Goal: Task Accomplishment & Management: Manage account settings

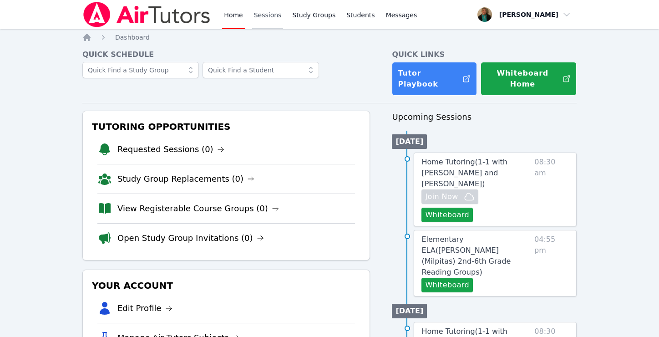
click at [266, 15] on link "Sessions" at bounding box center [267, 14] width 31 height 29
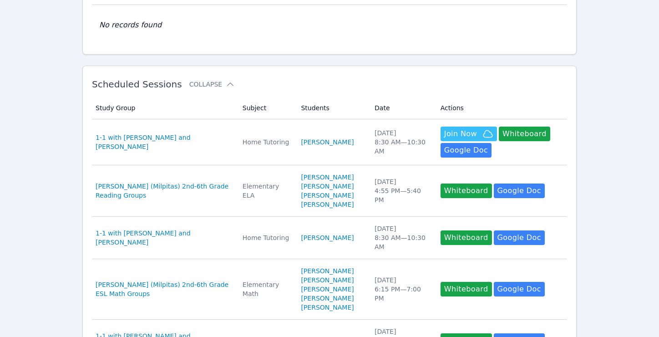
scroll to position [98, 0]
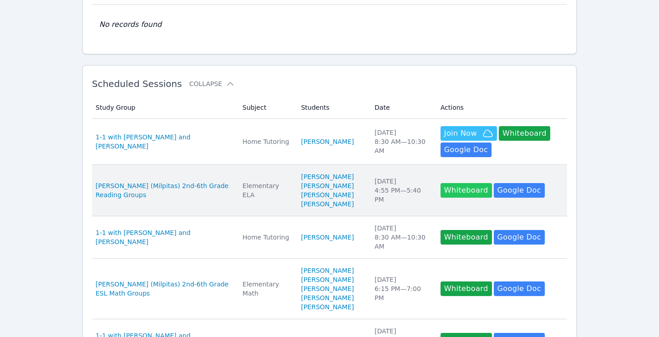
click at [449, 194] on button "Whiteboard" at bounding box center [466, 190] width 51 height 15
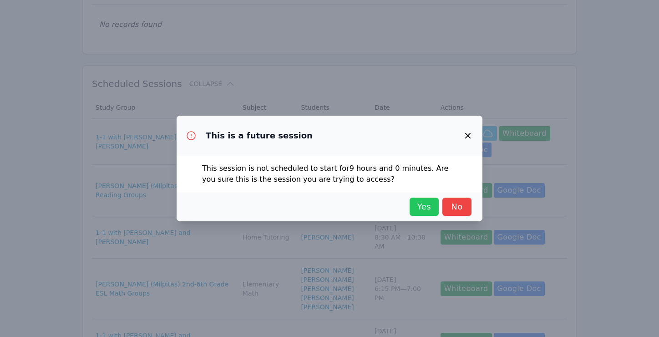
click at [419, 209] on span "Yes" at bounding box center [424, 206] width 20 height 13
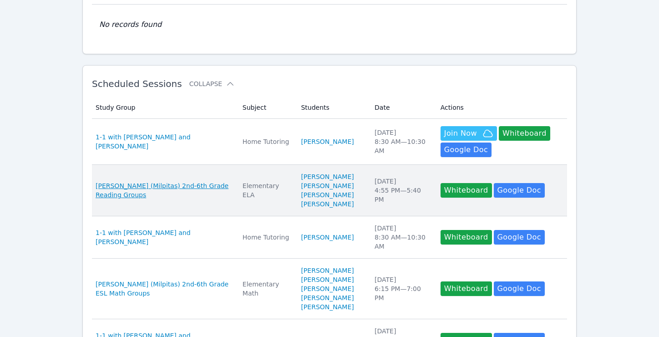
click at [169, 191] on span "Spangler (Milpitas) 2nd-6th Grade Reading Groups" at bounding box center [164, 190] width 136 height 18
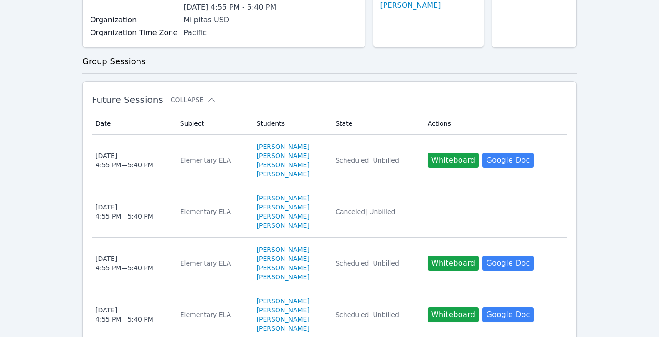
scroll to position [164, 0]
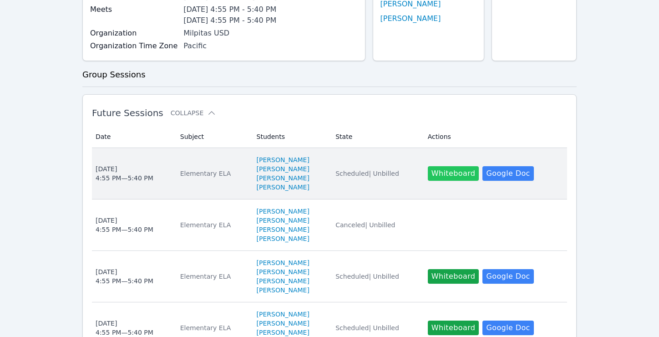
click at [455, 176] on button "Whiteboard" at bounding box center [453, 173] width 51 height 15
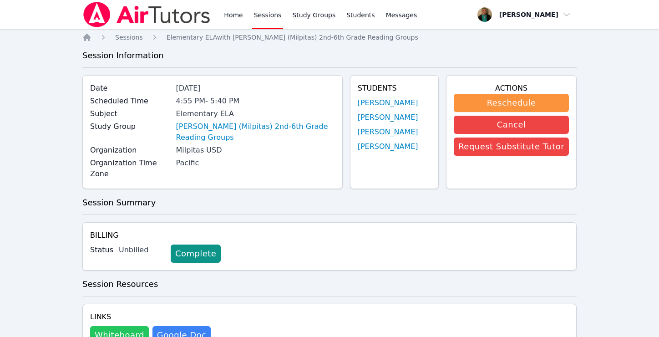
click at [132, 330] on button "Whiteboard" at bounding box center [119, 335] width 59 height 18
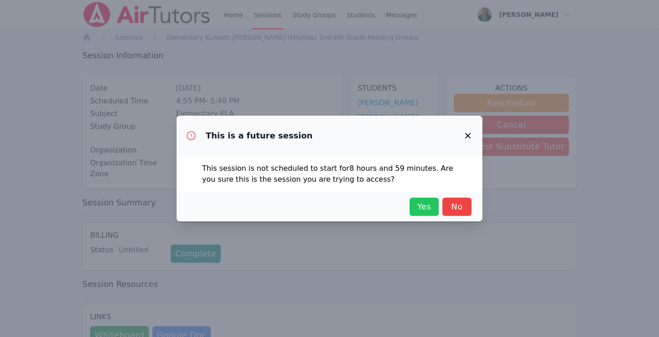
click at [417, 211] on span "Yes" at bounding box center [424, 206] width 20 height 13
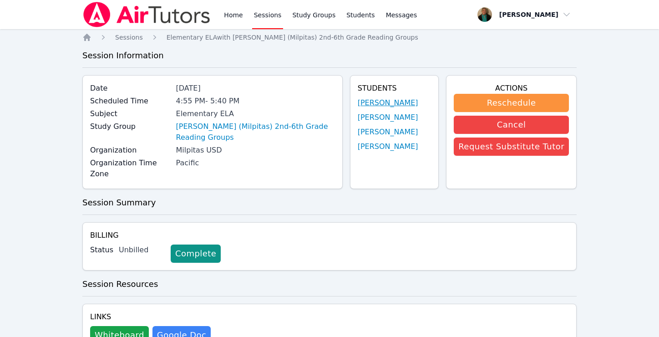
click at [367, 101] on link "Adnan Ali" at bounding box center [388, 102] width 61 height 11
click at [358, 117] on link "Gabriela Santamaria Bojorquez" at bounding box center [388, 117] width 61 height 11
click at [358, 138] on link "Yuli Ortiz" at bounding box center [388, 132] width 61 height 11
click at [358, 152] on link "Victoria Serrano-Chavez" at bounding box center [388, 146] width 61 height 11
click at [269, 12] on link "Sessions" at bounding box center [267, 14] width 31 height 29
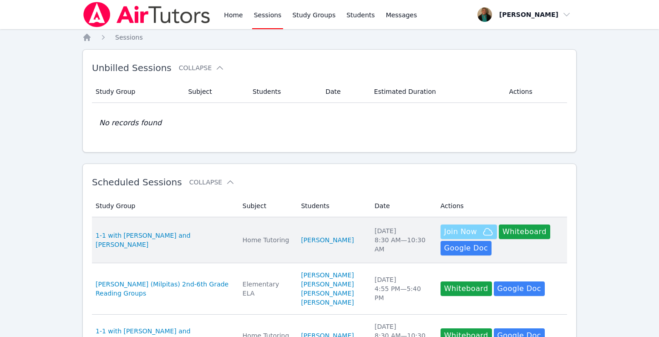
click at [454, 226] on span "Join Now" at bounding box center [460, 231] width 33 height 11
click at [198, 238] on span "1-1 with [PERSON_NAME] and [PERSON_NAME]" at bounding box center [164, 240] width 136 height 18
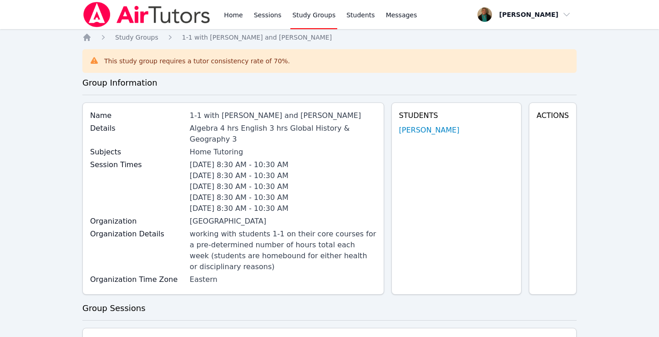
click at [198, 238] on div "working with students 1-1 on their core courses for a pre-determined number of …" at bounding box center [283, 251] width 187 height 44
click at [394, 17] on span "Messages" at bounding box center [401, 14] width 31 height 9
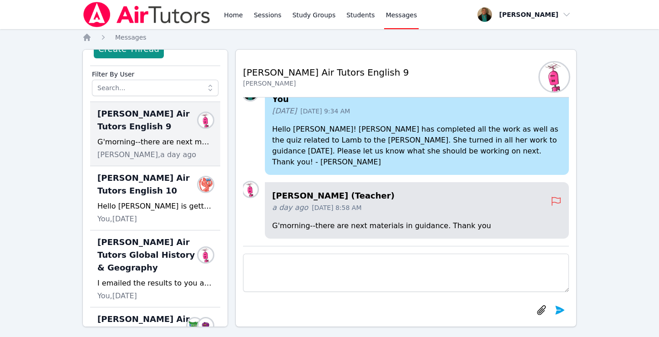
scroll to position [49, 0]
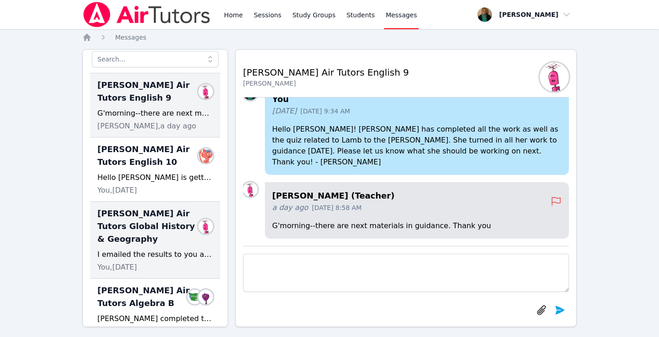
click at [126, 243] on span "Lacey Brunelle Air Tutors Global History & Geography" at bounding box center [149, 226] width 105 height 38
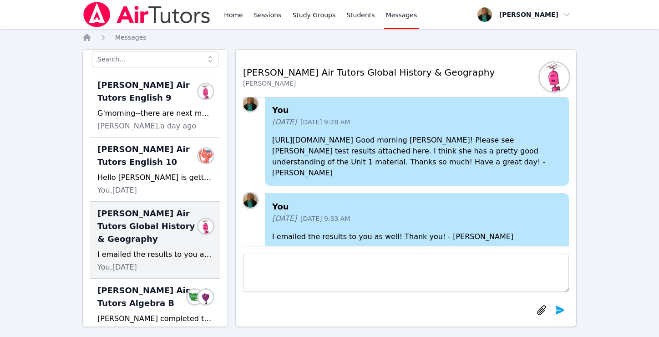
scroll to position [0, 0]
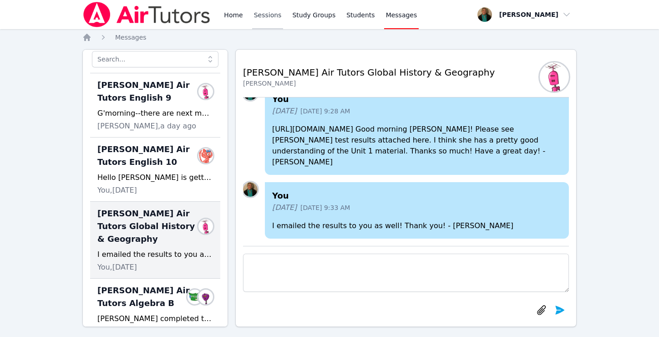
click at [261, 14] on link "Sessions" at bounding box center [267, 14] width 31 height 29
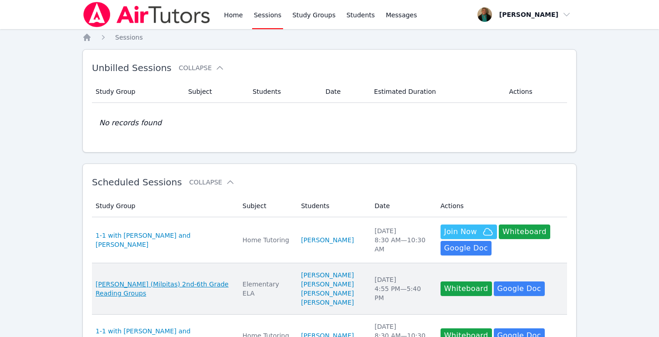
click at [127, 286] on span "[PERSON_NAME] (Milpitas) 2nd-6th Grade Reading Groups" at bounding box center [164, 289] width 136 height 18
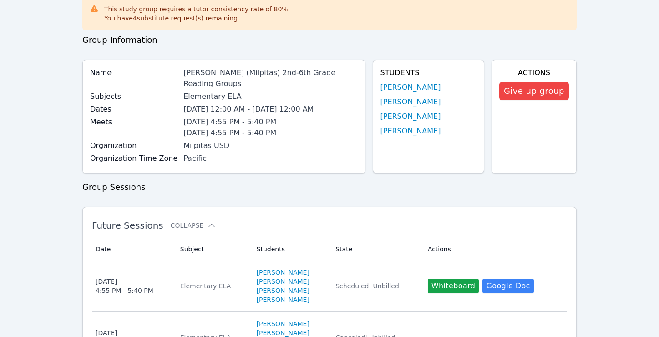
scroll to position [105, 0]
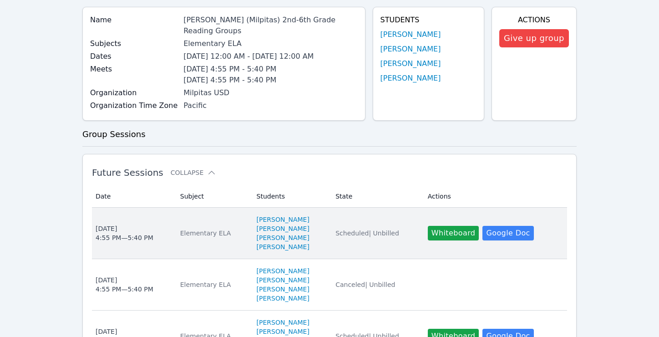
click at [165, 243] on td "Date Wed Oct 8 4:55 PM — 5:40 PM" at bounding box center [133, 233] width 83 height 51
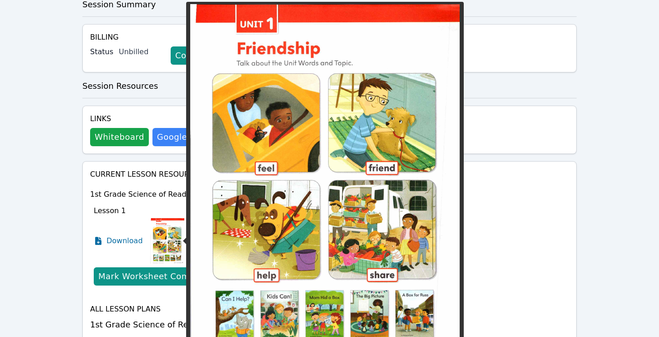
scroll to position [199, 0]
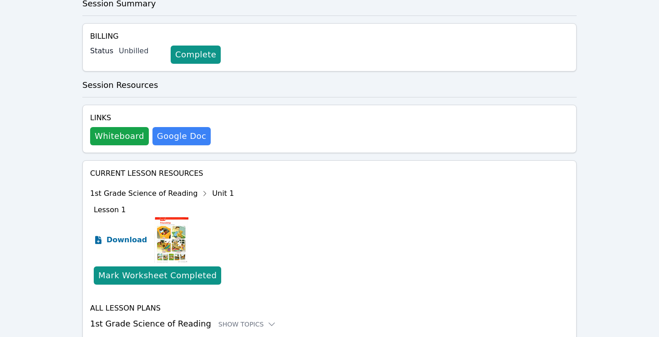
click at [131, 240] on span "Download" at bounding box center [127, 240] width 41 height 11
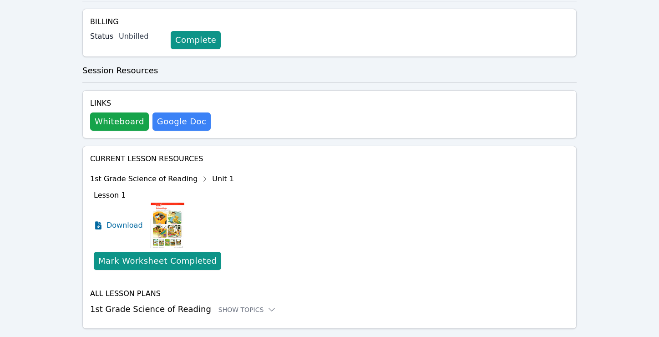
scroll to position [235, 0]
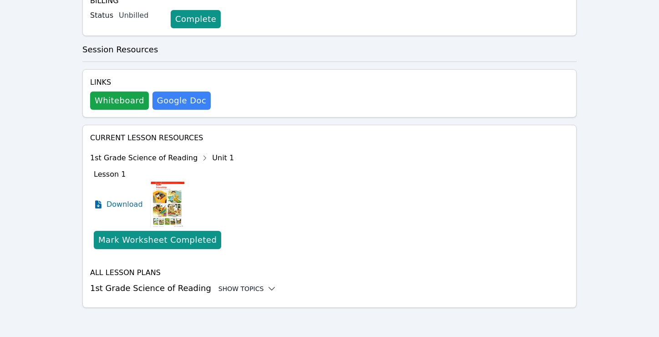
click at [249, 288] on div "Show Topics" at bounding box center [248, 288] width 58 height 9
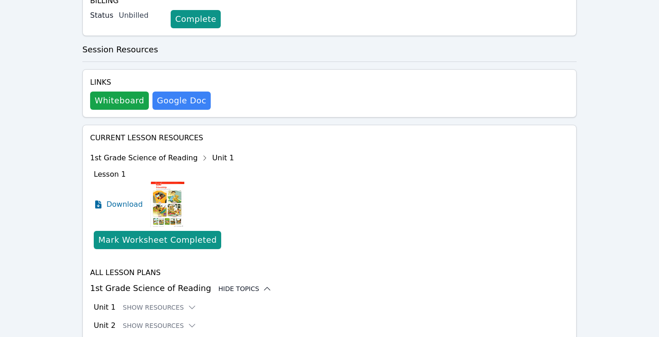
scroll to position [257, 0]
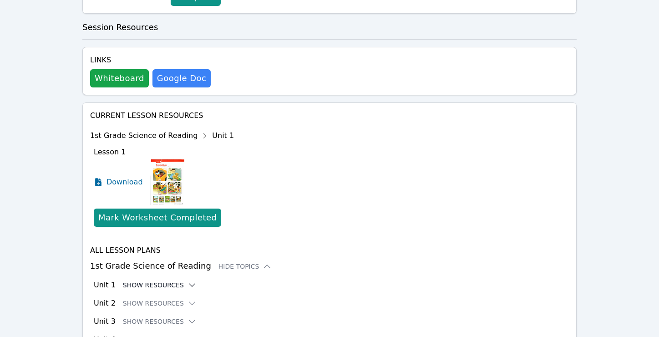
click at [179, 286] on button "Show Resources" at bounding box center [160, 285] width 74 height 9
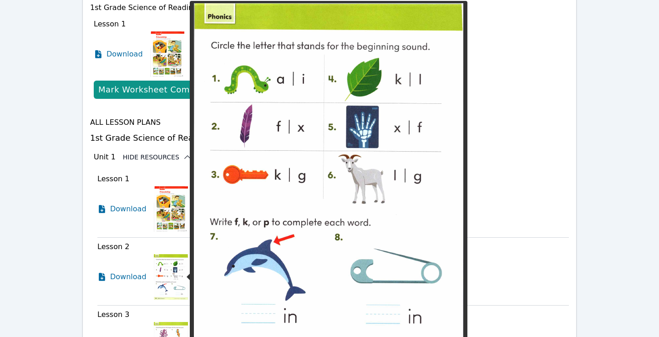
scroll to position [385, 0]
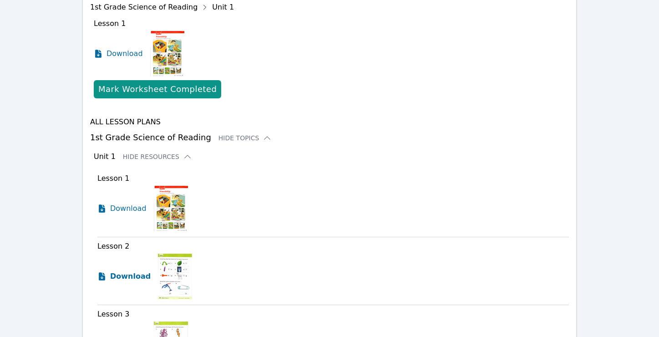
click at [124, 277] on span "Download" at bounding box center [130, 276] width 41 height 11
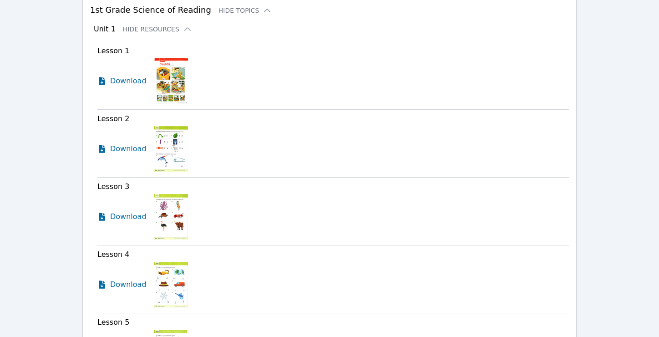
scroll to position [525, 0]
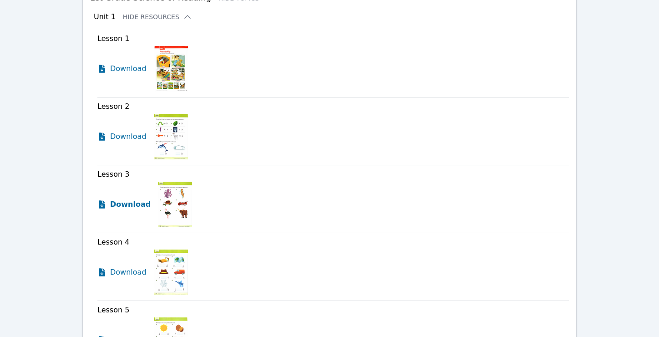
click at [136, 204] on span "Download" at bounding box center [130, 204] width 41 height 11
click at [135, 273] on span "Download" at bounding box center [130, 272] width 41 height 11
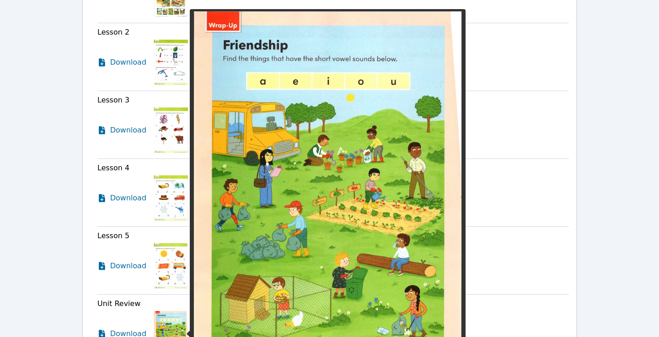
scroll to position [608, 0]
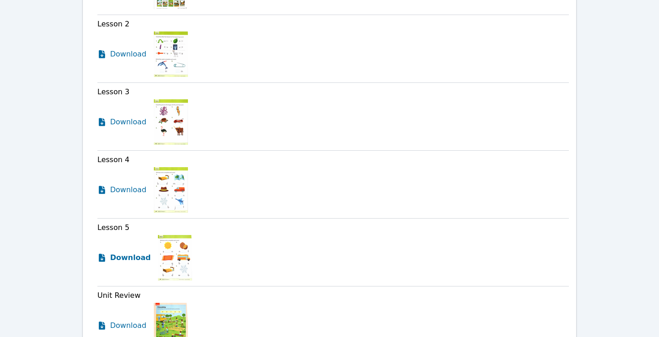
click at [136, 259] on span "Download" at bounding box center [130, 257] width 41 height 11
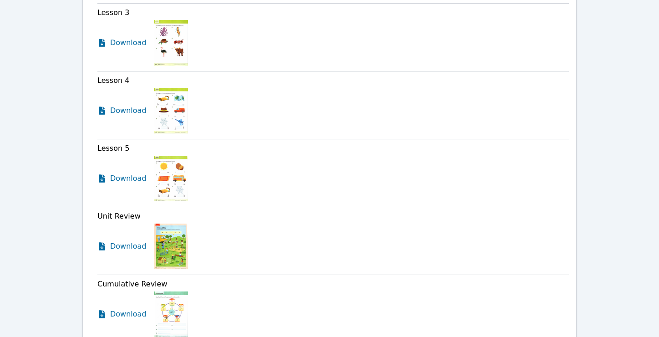
scroll to position [692, 0]
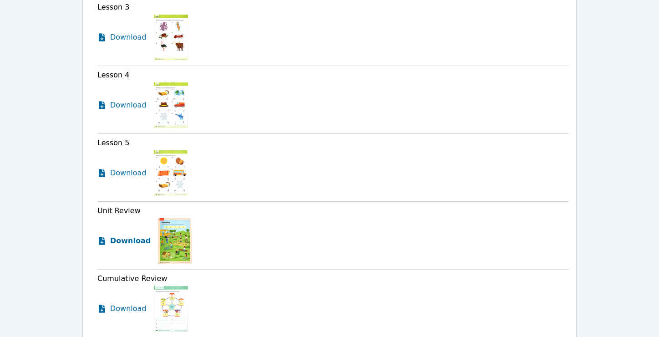
click at [128, 243] on span "Download" at bounding box center [130, 240] width 41 height 11
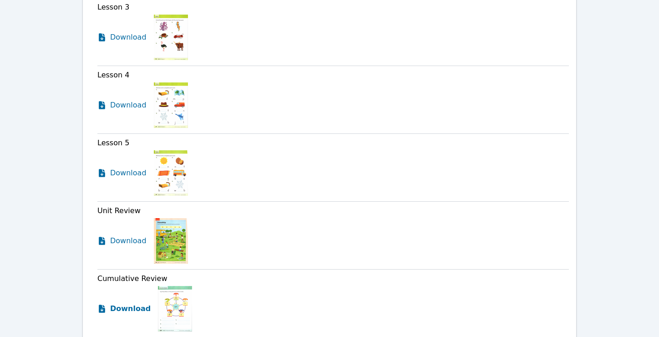
click at [134, 308] on span "Download" at bounding box center [130, 308] width 41 height 11
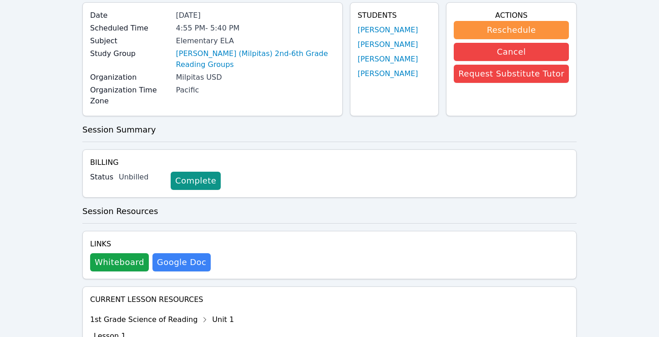
scroll to position [0, 0]
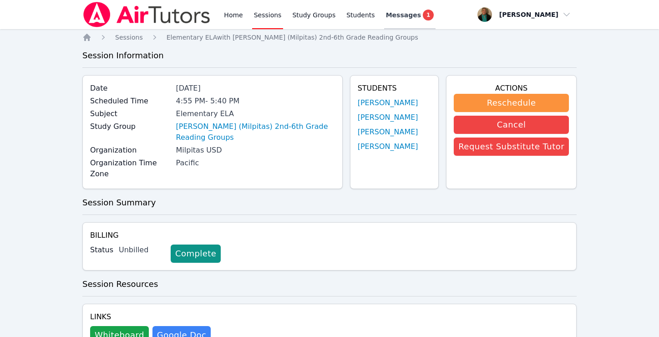
click at [397, 14] on span "Messages" at bounding box center [403, 14] width 35 height 9
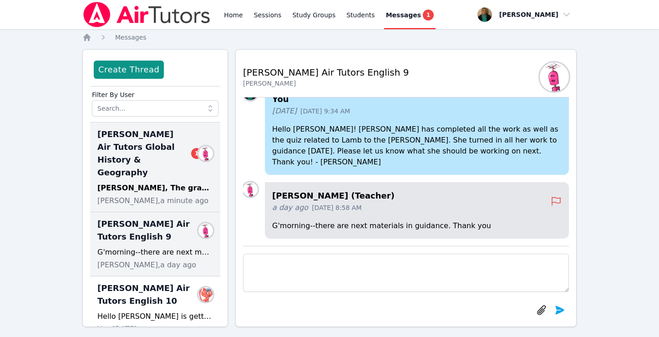
click at [143, 183] on div "Amy, The gradebook is updated and Lacey is doing great! I will share out the ne…" at bounding box center [155, 188] width 116 height 11
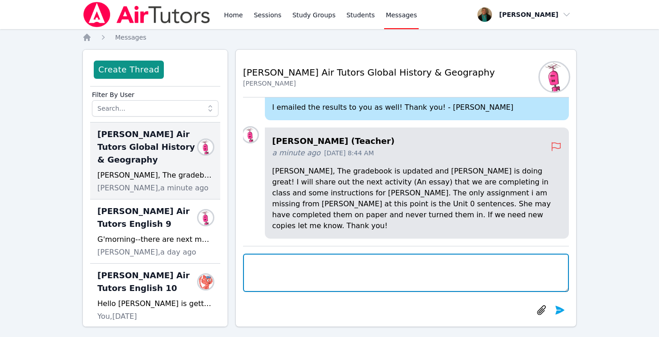
click at [286, 274] on textarea at bounding box center [406, 273] width 326 height 38
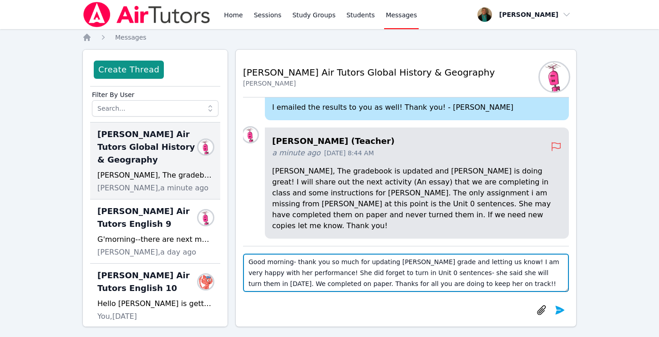
scroll to position [6, 0]
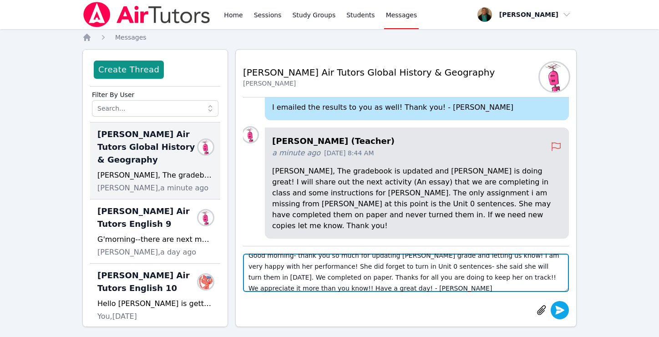
type textarea "Good morning- thank you so much for updating Lacey's grade and letting us know!…"
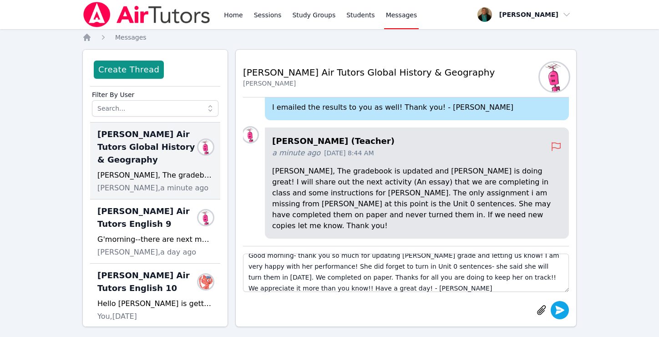
click at [562, 312] on icon "submit" at bounding box center [560, 310] width 11 height 11
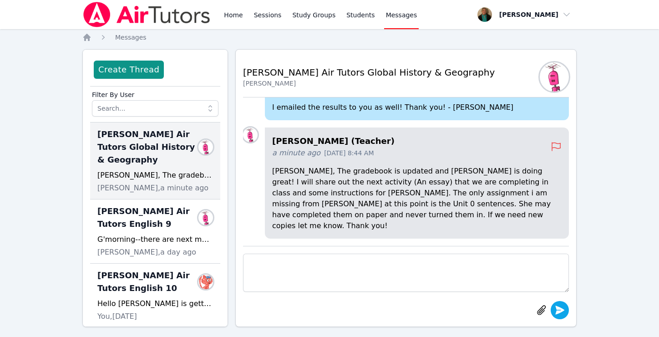
scroll to position [0, 0]
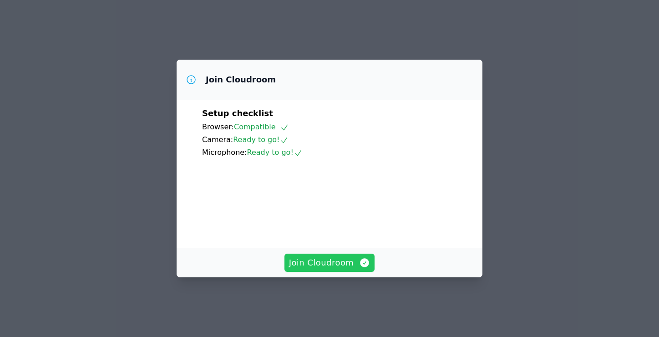
click at [324, 269] on span "Join Cloudroom" at bounding box center [330, 262] width 82 height 13
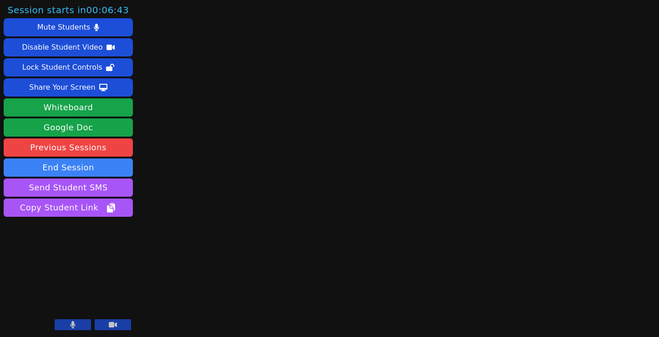
click at [68, 324] on button at bounding box center [73, 324] width 36 height 11
click at [388, 31] on main at bounding box center [398, 168] width 174 height 337
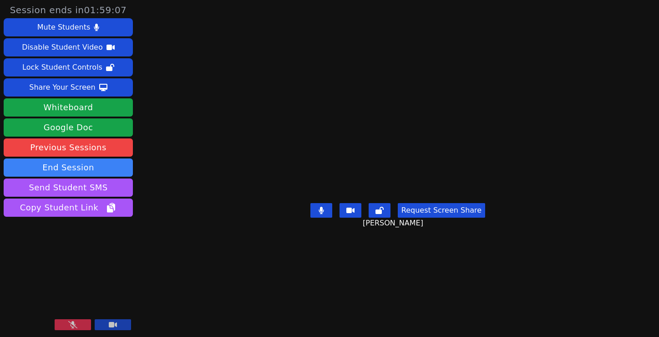
click at [64, 322] on button at bounding box center [73, 324] width 36 height 11
click at [449, 218] on button "Request Screen Share" at bounding box center [441, 210] width 87 height 15
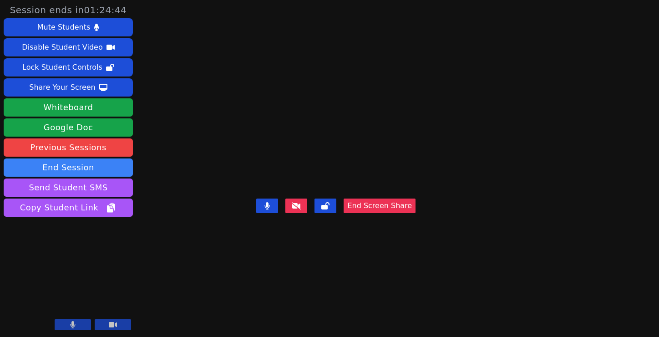
click at [71, 326] on icon at bounding box center [72, 324] width 5 height 7
click at [71, 326] on icon at bounding box center [72, 324] width 9 height 7
click at [75, 323] on icon at bounding box center [72, 324] width 5 height 7
click at [77, 322] on icon at bounding box center [72, 324] width 9 height 7
click at [256, 231] on div "End Screen Share" at bounding box center [335, 213] width 159 height 36
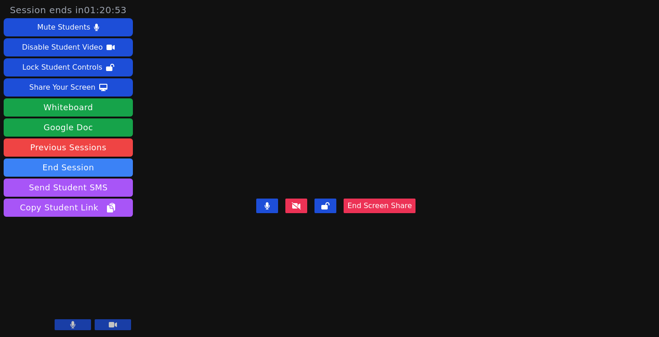
click at [76, 322] on button at bounding box center [73, 324] width 36 height 11
click at [416, 231] on div "End Screen Share" at bounding box center [335, 213] width 159 height 36
click at [76, 325] on icon at bounding box center [72, 324] width 9 height 7
click at [76, 324] on button at bounding box center [73, 324] width 36 height 11
click at [74, 323] on icon at bounding box center [72, 324] width 9 height 7
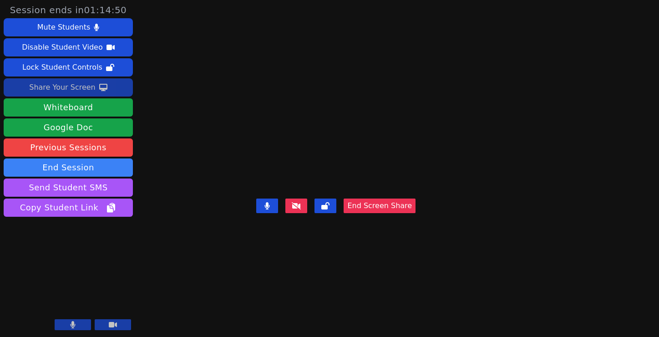
click at [54, 85] on div "Share Your Screen" at bounding box center [62, 87] width 66 height 15
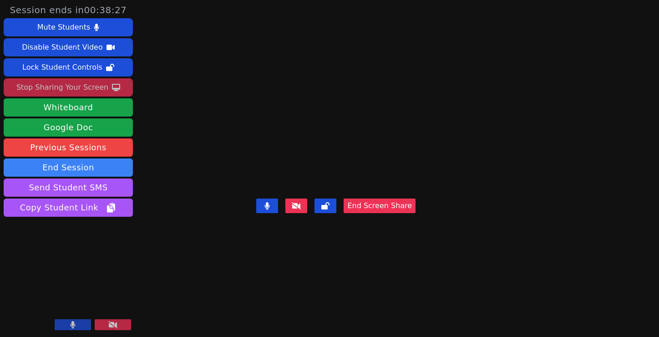
click at [416, 231] on div "End Screen Share" at bounding box center [335, 213] width 159 height 36
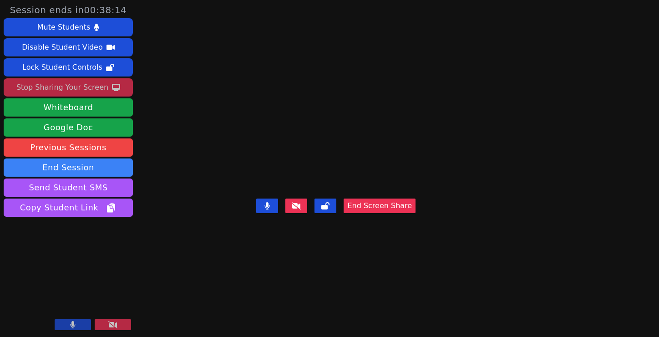
click at [416, 231] on div "End Screen Share" at bounding box center [335, 213] width 159 height 36
click at [120, 326] on button at bounding box center [113, 324] width 36 height 11
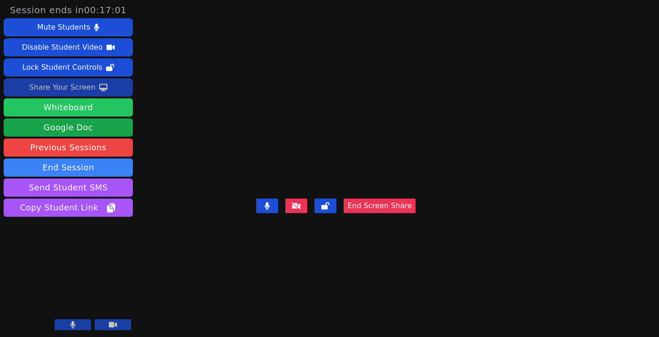
click at [72, 103] on button "Whiteboard" at bounding box center [68, 107] width 129 height 18
click at [268, 106] on video at bounding box center [336, 151] width 137 height 90
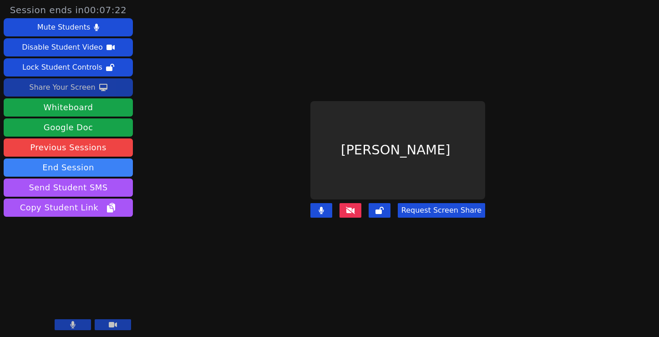
click at [69, 89] on div "Share Your Screen" at bounding box center [62, 87] width 66 height 15
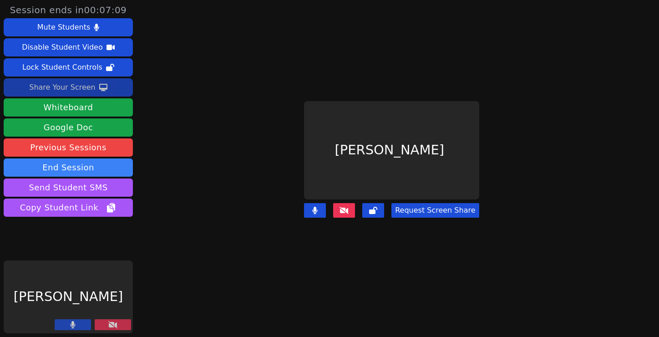
click at [79, 88] on div "Share Your Screen" at bounding box center [62, 87] width 66 height 15
click at [111, 324] on icon at bounding box center [112, 324] width 9 height 7
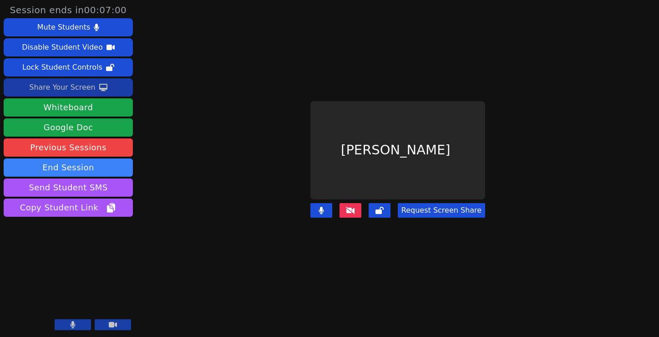
click at [63, 85] on div "Share Your Screen" at bounding box center [62, 87] width 66 height 15
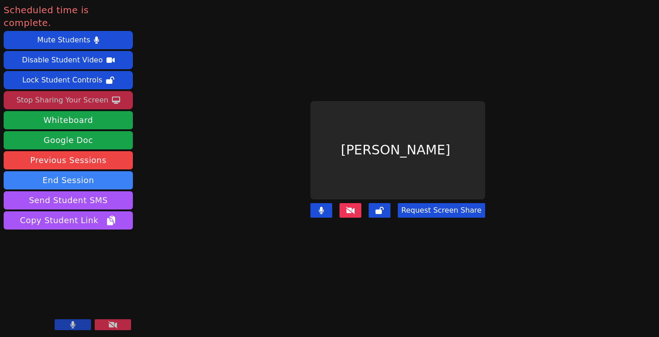
click at [115, 322] on icon at bounding box center [112, 324] width 9 height 7
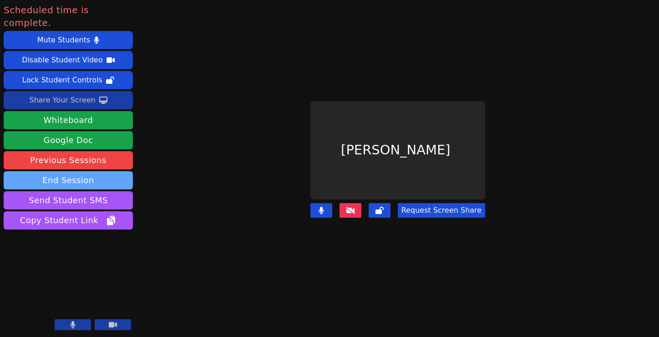
click at [117, 171] on button "End Session" at bounding box center [68, 180] width 129 height 18
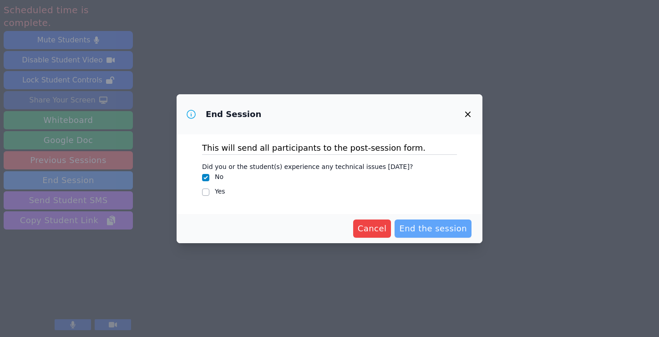
click at [439, 225] on span "End the session" at bounding box center [433, 228] width 68 height 13
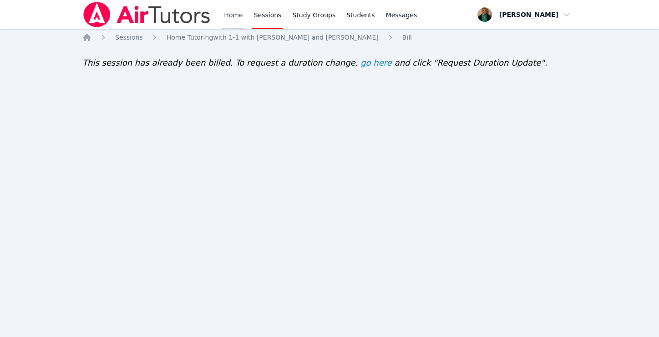
click at [239, 14] on link "Home" at bounding box center [233, 14] width 22 height 29
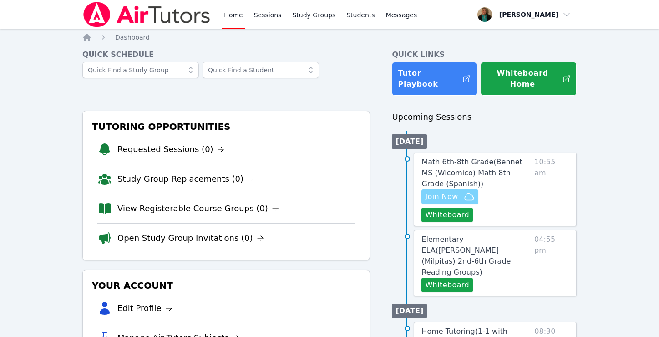
click at [446, 191] on span "Join Now" at bounding box center [441, 196] width 33 height 11
click at [447, 191] on span "Join Now" at bounding box center [441, 196] width 33 height 11
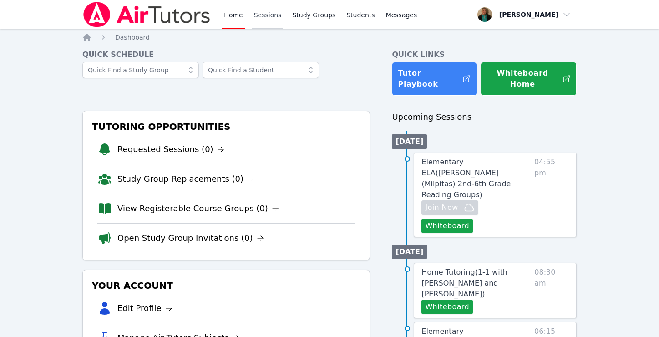
click at [267, 18] on link "Sessions" at bounding box center [267, 14] width 31 height 29
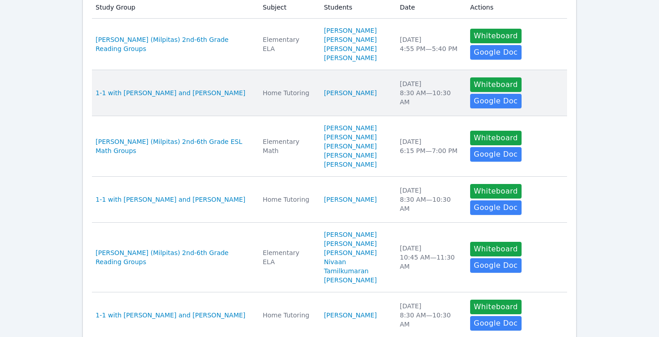
scroll to position [200, 0]
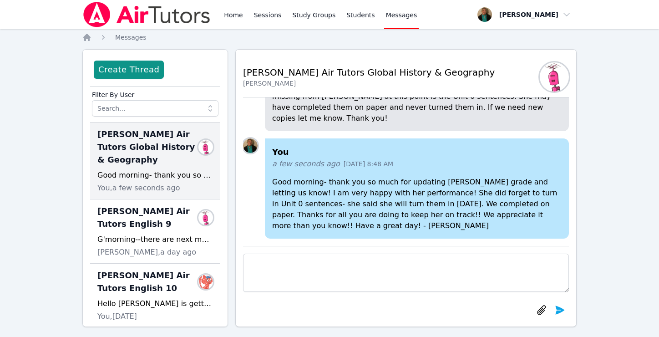
click at [263, 13] on link "Sessions" at bounding box center [267, 14] width 31 height 29
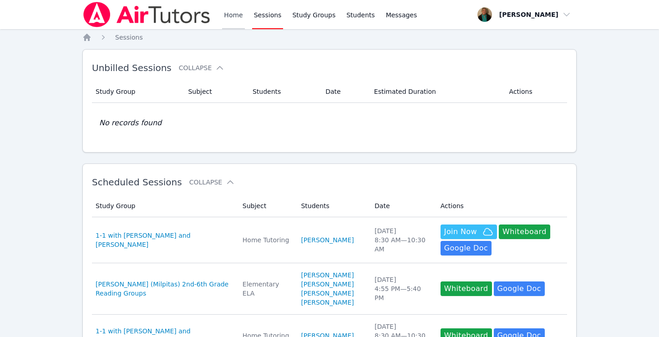
click at [231, 15] on link "Home" at bounding box center [233, 14] width 22 height 29
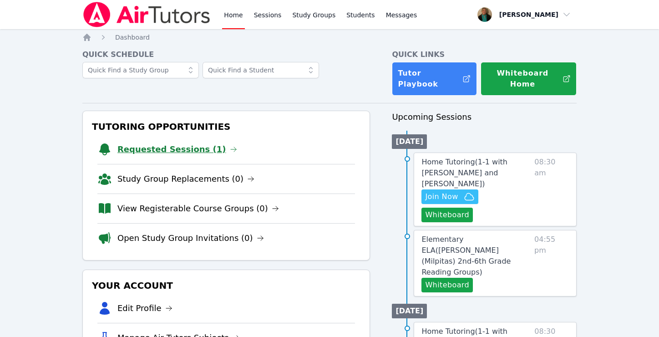
click at [148, 143] on link "Requested Sessions (1)" at bounding box center [177, 149] width 120 height 13
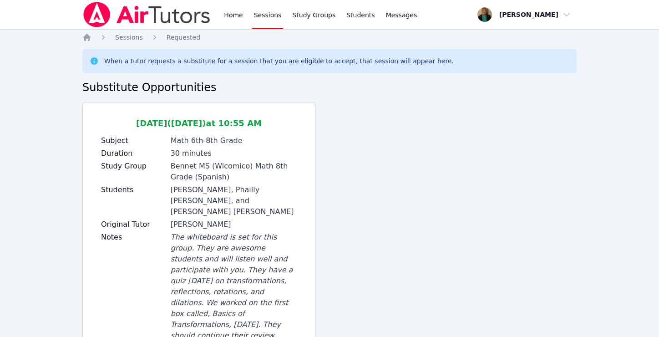
scroll to position [83, 0]
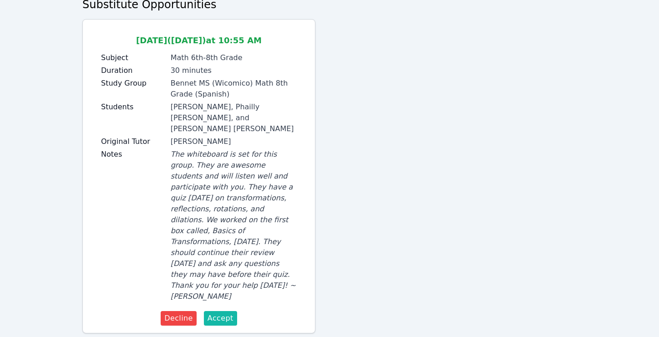
click at [221, 313] on span "Accept" at bounding box center [221, 318] width 26 height 11
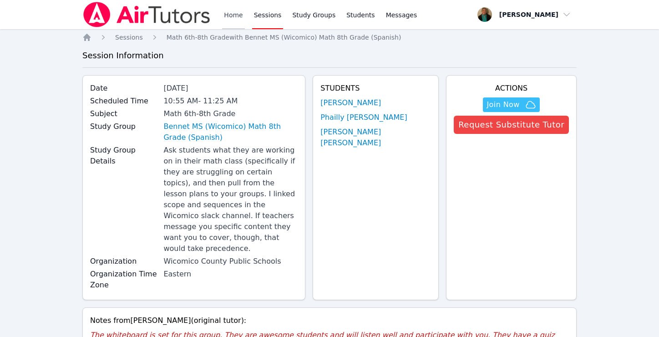
click at [240, 17] on link "Home" at bounding box center [233, 14] width 22 height 29
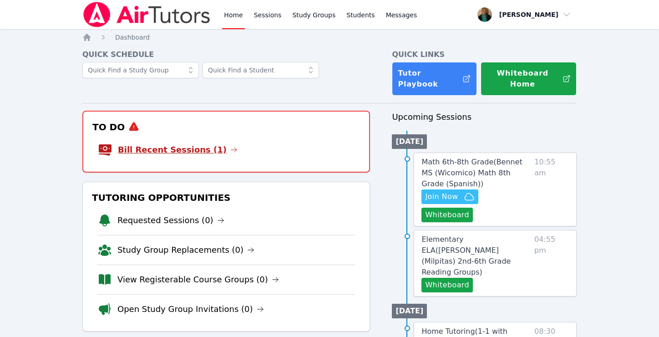
click at [183, 143] on link "Bill Recent Sessions (1)" at bounding box center [178, 149] width 120 height 13
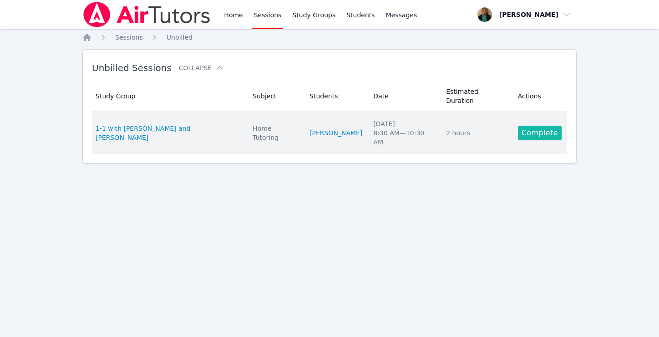
click at [530, 126] on link "Complete" at bounding box center [540, 133] width 44 height 15
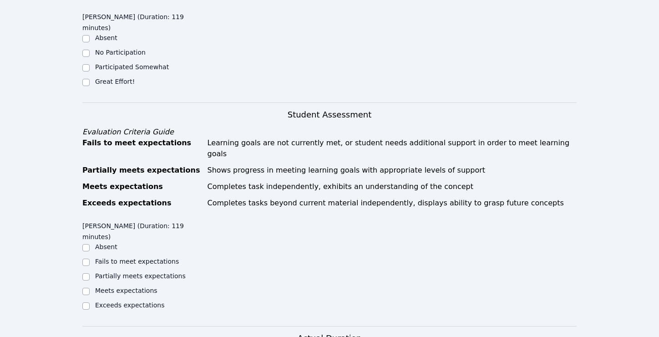
scroll to position [338, 0]
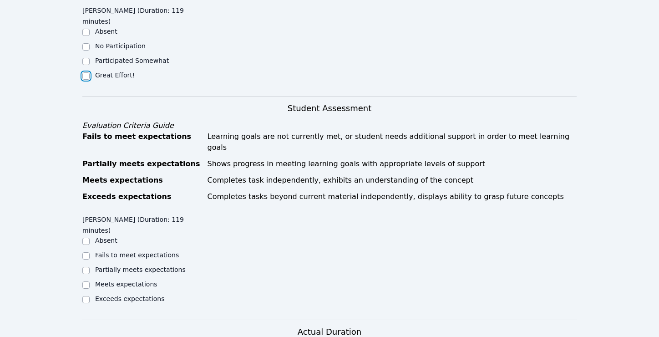
click at [86, 72] on input "Great Effort!" at bounding box center [85, 75] width 7 height 7
checkbox input "true"
click at [87, 296] on input "Exceeds expectations" at bounding box center [85, 299] width 7 height 7
checkbox input "true"
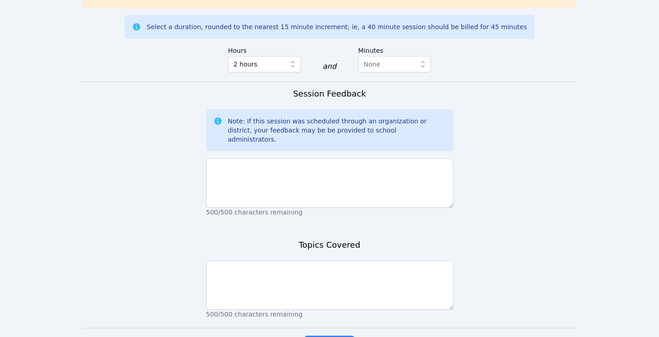
scroll to position [719, 0]
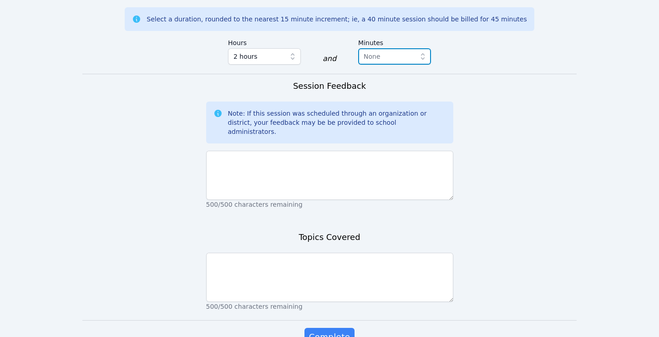
click at [394, 51] on span "None" at bounding box center [388, 56] width 49 height 11
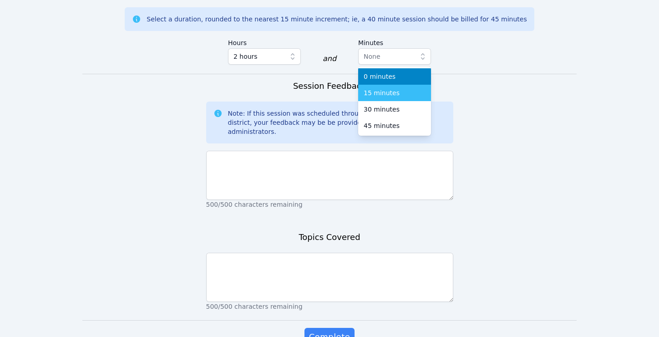
click at [382, 88] on span "15 minutes" at bounding box center [382, 92] width 36 height 9
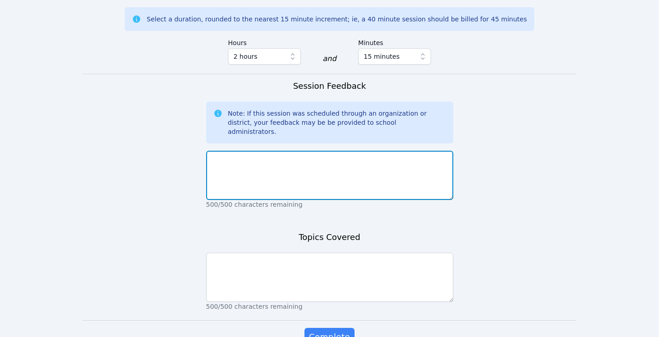
click at [336, 151] on textarea at bounding box center [329, 175] width 247 height 49
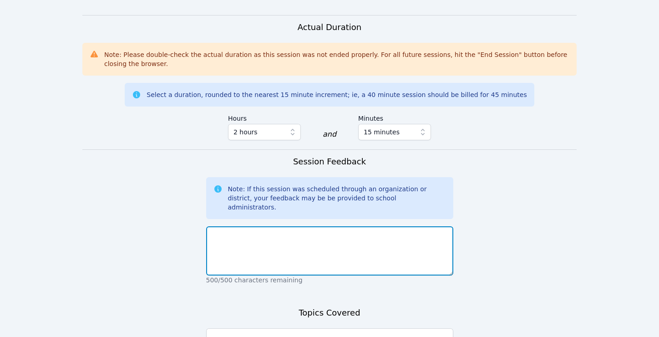
scroll to position [644, 0]
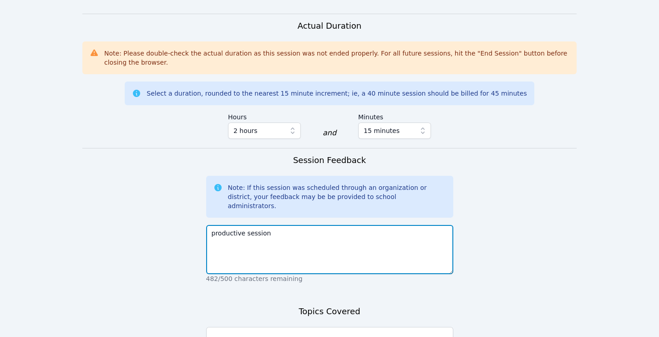
type textarea "productive session"
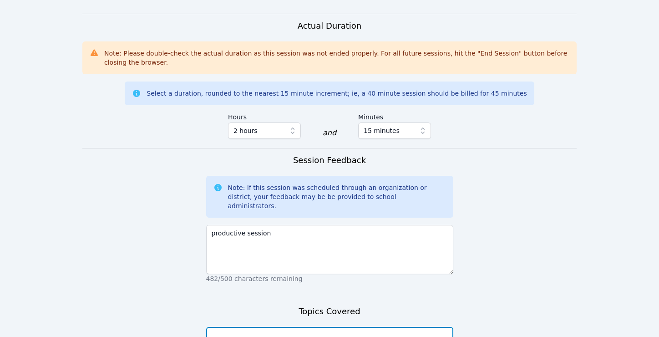
drag, startPoint x: 298, startPoint y: 286, endPoint x: 300, endPoint y: 280, distance: 6.1
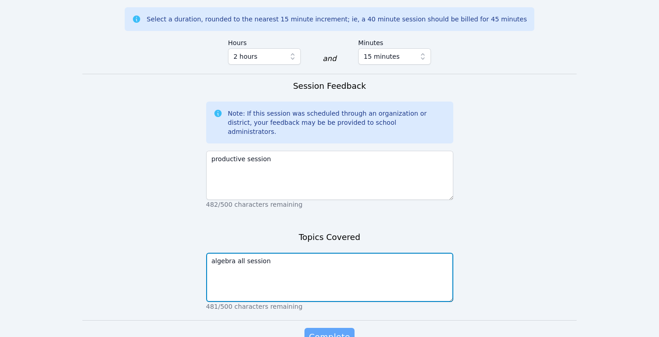
type textarea "algebra all session"
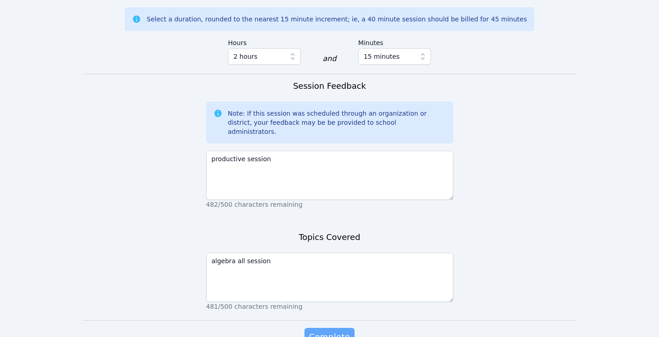
click at [324, 331] on span "Complete" at bounding box center [329, 337] width 41 height 13
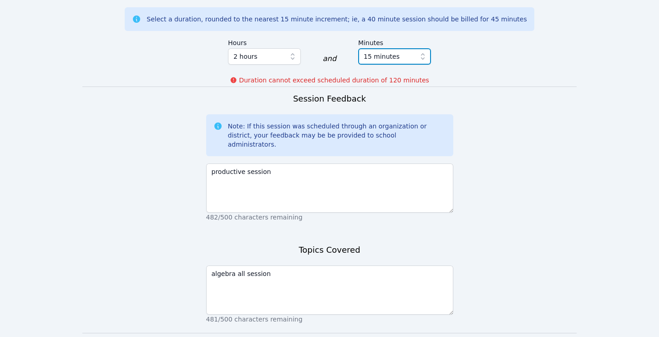
click at [424, 52] on icon "button" at bounding box center [423, 56] width 9 height 9
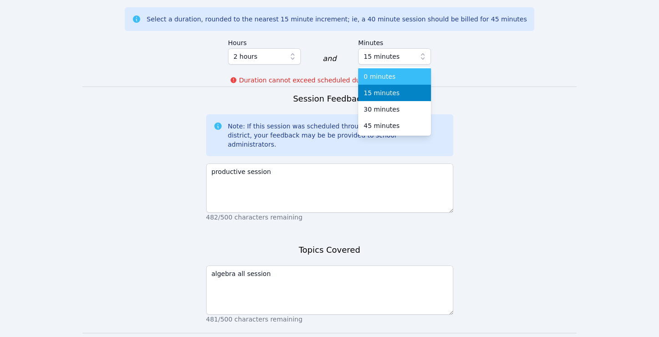
click at [402, 72] on div "0 minutes" at bounding box center [395, 76] width 62 height 9
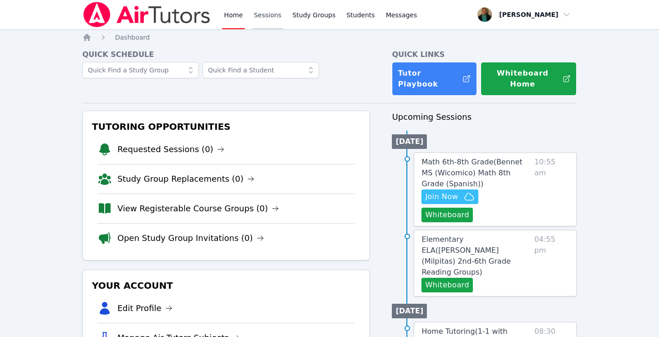
click at [271, 15] on link "Sessions" at bounding box center [267, 14] width 31 height 29
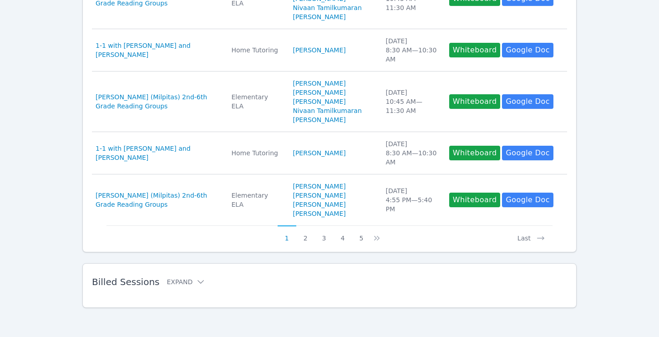
scroll to position [519, 0]
click at [181, 281] on button "Expand" at bounding box center [186, 281] width 39 height 9
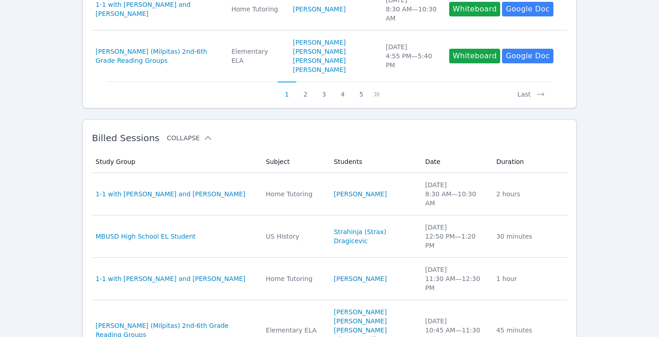
scroll to position [643, 0]
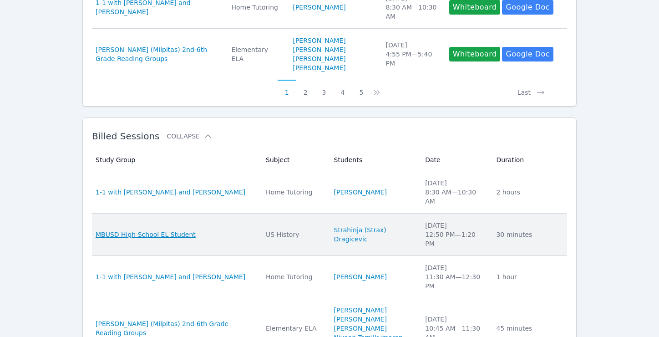
click at [173, 239] on span "MBUSD High School EL Student" at bounding box center [146, 234] width 100 height 9
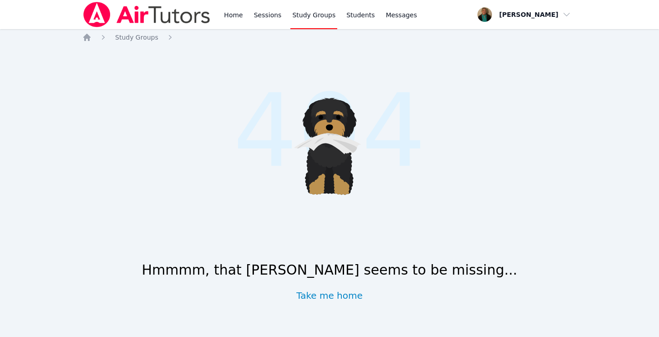
scroll to position [519, 0]
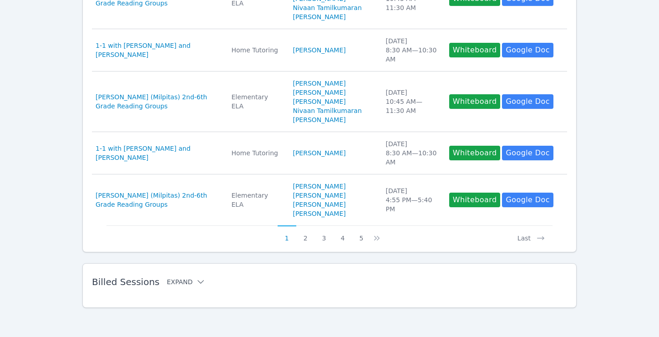
click at [180, 285] on button "Expand" at bounding box center [186, 281] width 39 height 9
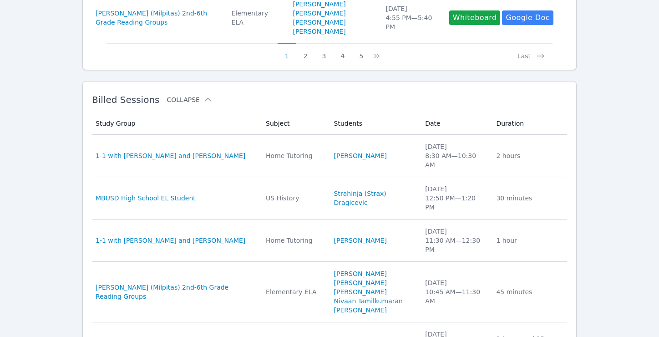
scroll to position [681, 0]
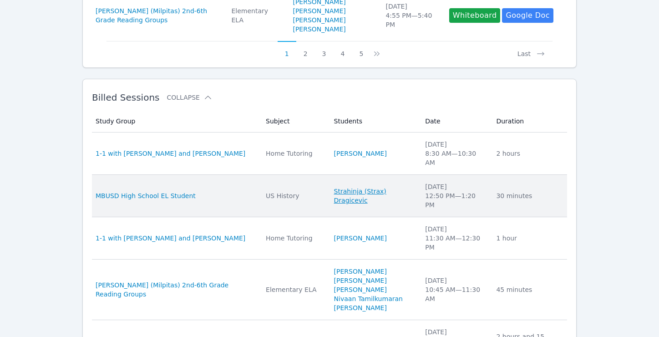
click at [338, 204] on link "Strahinja (Strax) Dragicevic" at bounding box center [374, 196] width 81 height 18
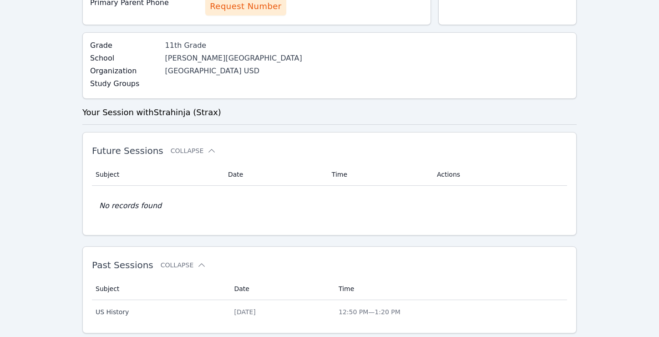
scroll to position [175, 0]
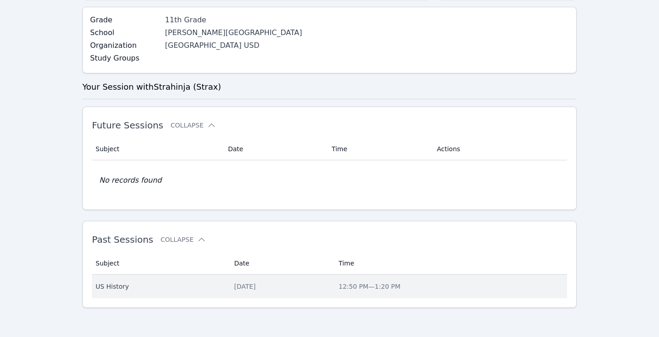
click at [234, 287] on div "Tue Oct 7, 2025" at bounding box center [281, 286] width 94 height 9
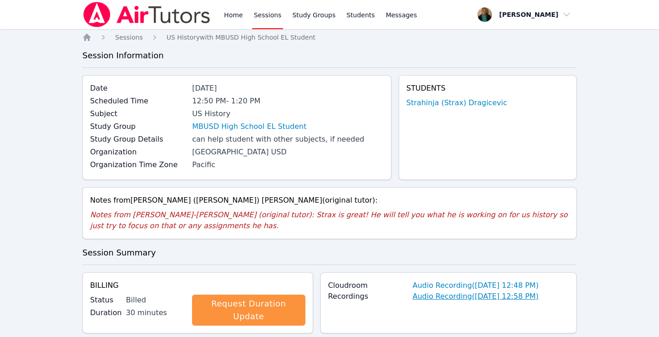
click at [449, 297] on link "Audio Recording ( Oct 7, 2025 12:58 PM )" at bounding box center [476, 296] width 126 height 11
click at [455, 285] on link "Audio Recording ( Oct 7, 2025 12:48 PM )" at bounding box center [476, 285] width 126 height 11
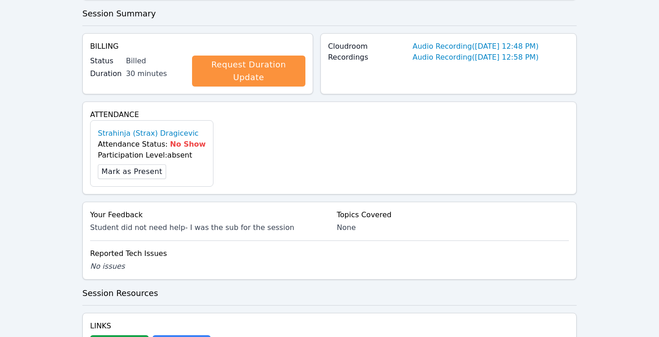
scroll to position [283, 0]
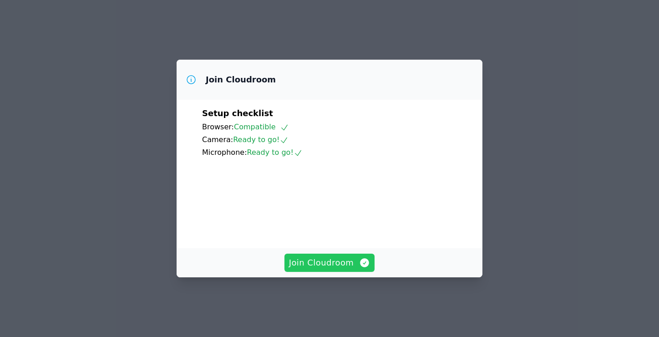
click at [322, 269] on span "Join Cloudroom" at bounding box center [330, 262] width 82 height 13
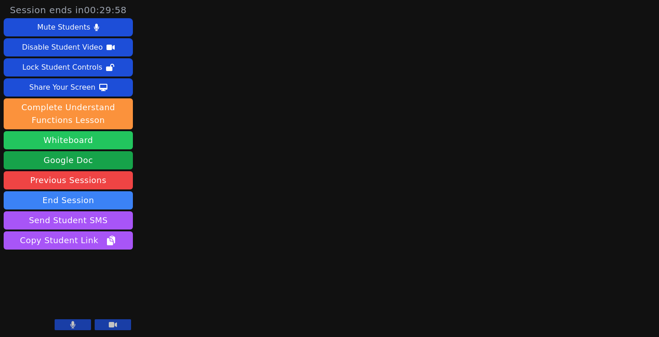
click at [72, 136] on button "Whiteboard" at bounding box center [68, 140] width 129 height 18
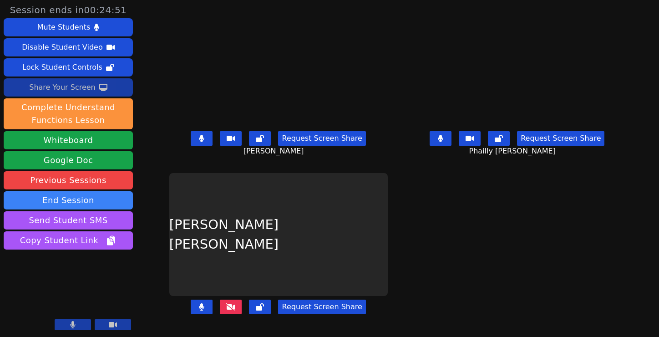
click at [82, 87] on div "Share Your Screen" at bounding box center [62, 87] width 66 height 15
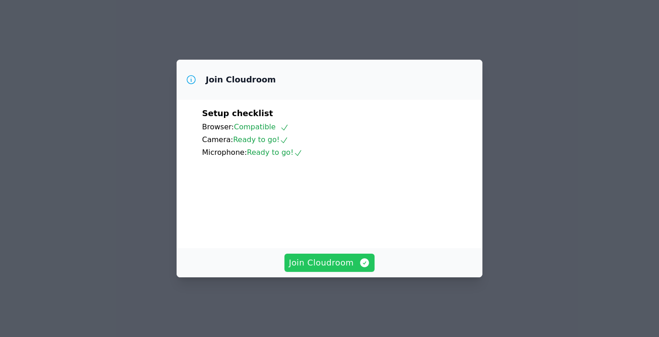
click at [333, 269] on span "Join Cloudroom" at bounding box center [330, 262] width 82 height 13
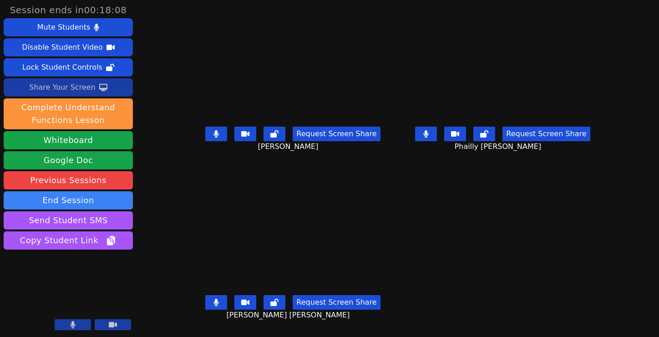
click at [78, 86] on div "Share Your Screen" at bounding box center [62, 87] width 66 height 15
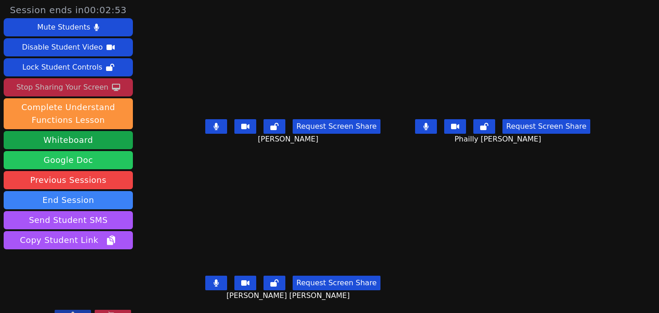
scroll to position [15, 0]
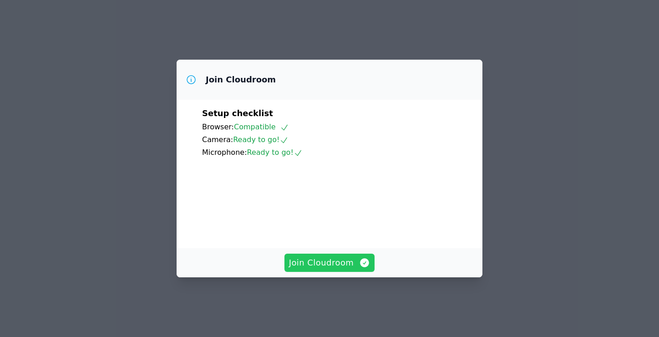
click at [328, 269] on span "Join Cloudroom" at bounding box center [330, 262] width 82 height 13
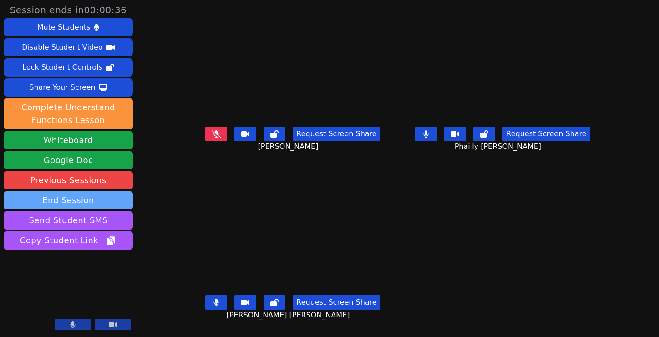
click at [90, 199] on button "End Session" at bounding box center [68, 200] width 129 height 18
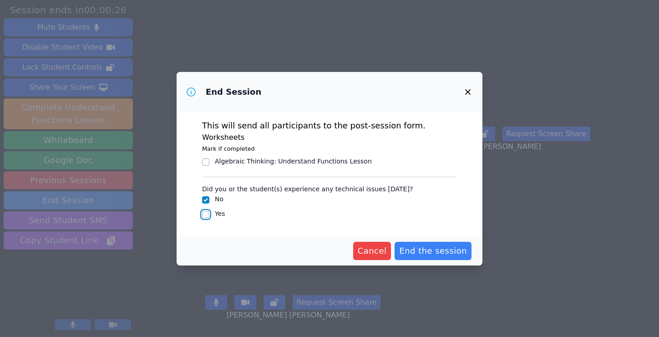
click at [207, 214] on input "Yes" at bounding box center [205, 214] width 7 height 7
checkbox input "true"
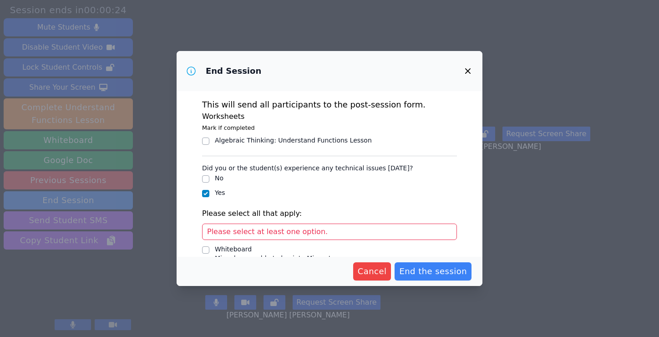
click at [229, 235] on span "Please select at least one option." at bounding box center [267, 231] width 121 height 9
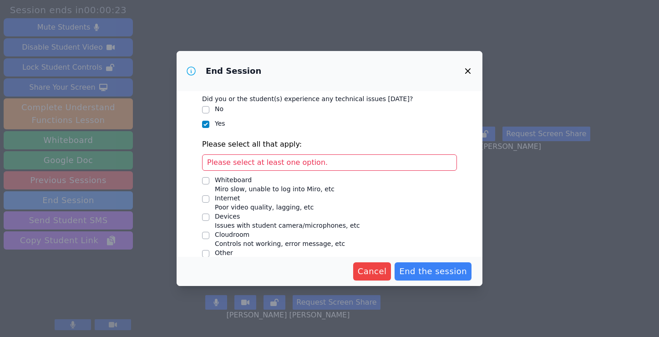
scroll to position [82, 0]
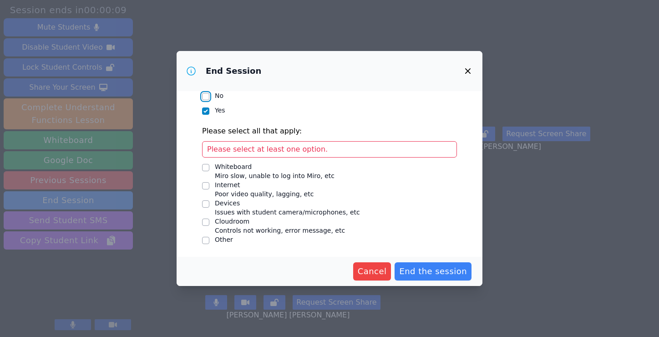
click at [205, 94] on input "No" at bounding box center [205, 96] width 7 height 7
checkbox input "true"
checkbox input "false"
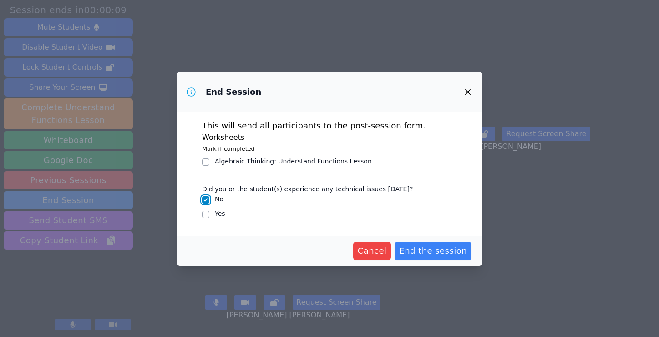
scroll to position [0, 0]
click at [431, 247] on span "End the session" at bounding box center [433, 251] width 68 height 13
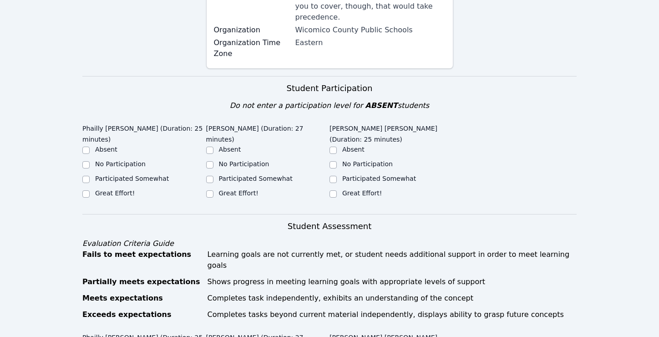
scroll to position [242, 0]
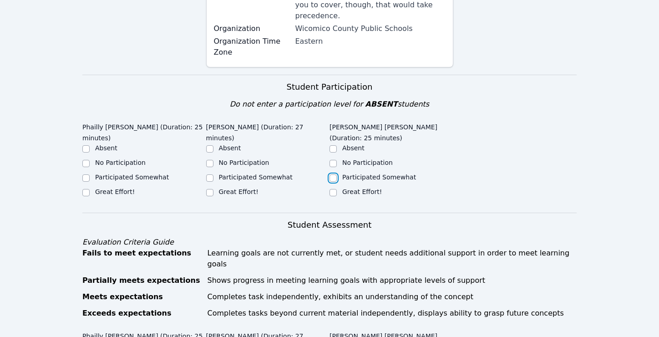
click at [332, 174] on input "Participated Somewhat" at bounding box center [333, 177] width 7 height 7
checkbox input "true"
click at [209, 174] on input "Participated Somewhat" at bounding box center [209, 177] width 7 height 7
checkbox input "true"
click at [86, 174] on input "Participated Somewhat" at bounding box center [85, 177] width 7 height 7
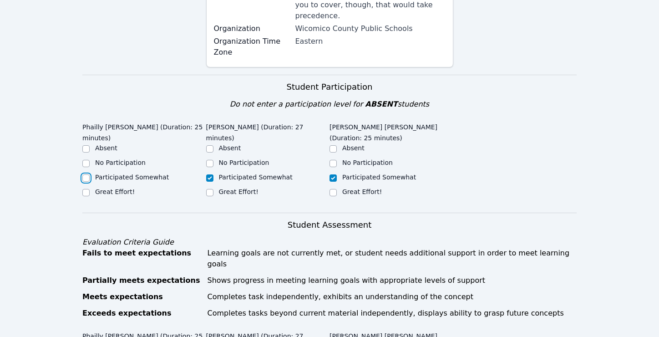
checkbox input "true"
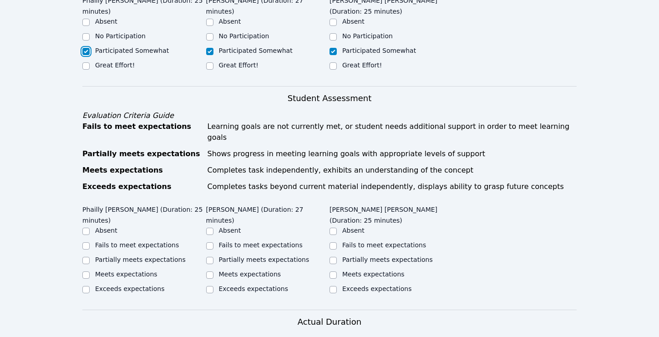
scroll to position [380, 0]
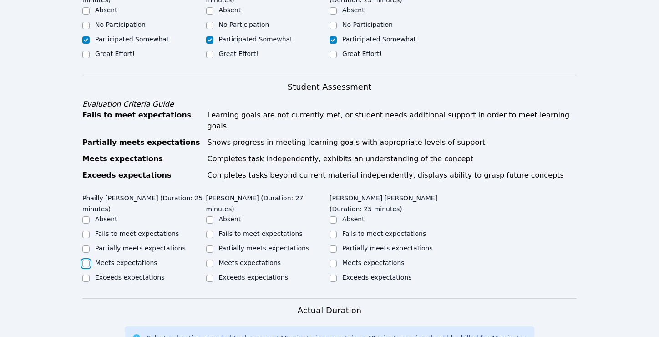
click at [87, 260] on input "Meets expectations" at bounding box center [85, 263] width 7 height 7
checkbox input "true"
click at [211, 260] on input "Meets expectations" at bounding box center [209, 263] width 7 height 7
checkbox input "true"
click at [334, 260] on input "Meets expectations" at bounding box center [333, 263] width 7 height 7
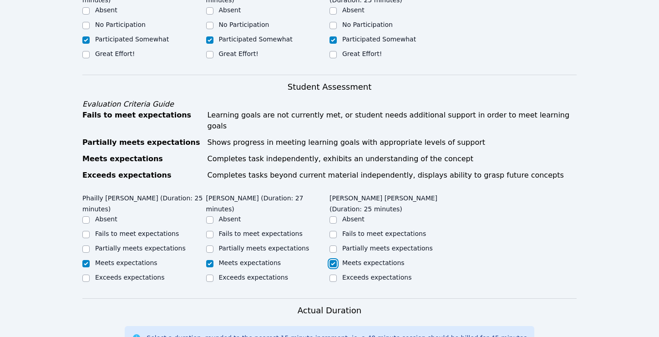
checkbox input "true"
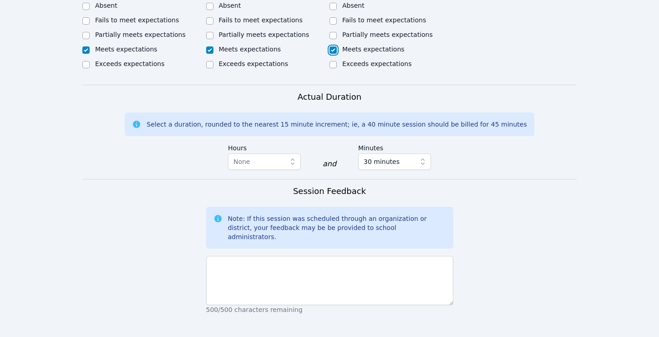
scroll to position [594, 0]
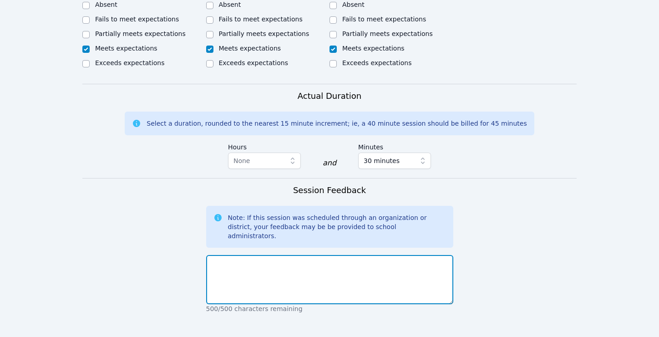
click at [329, 255] on textarea at bounding box center [329, 279] width 247 height 49
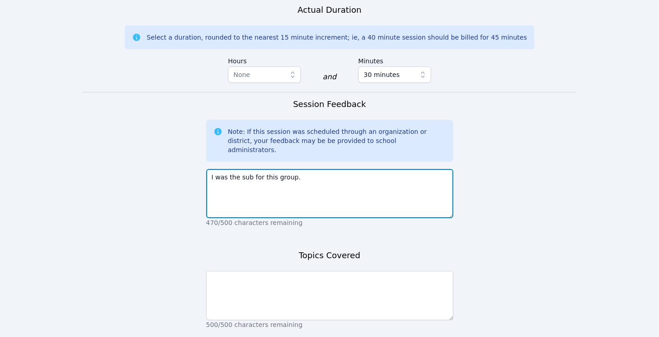
scroll to position [720, 0]
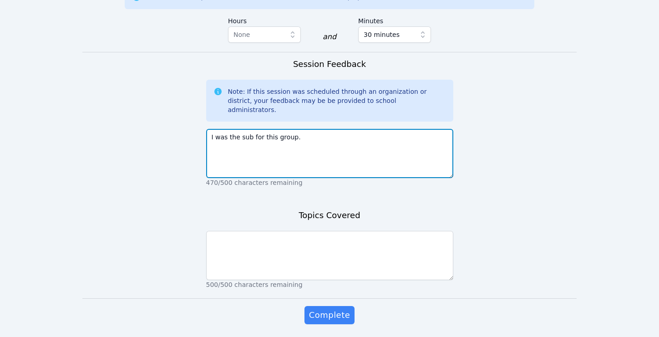
type textarea "I was the sub for this group."
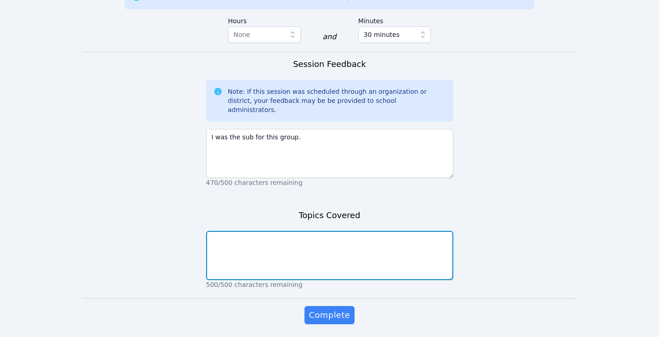
click at [325, 234] on textarea at bounding box center [329, 255] width 247 height 49
type textarea "transformations review"
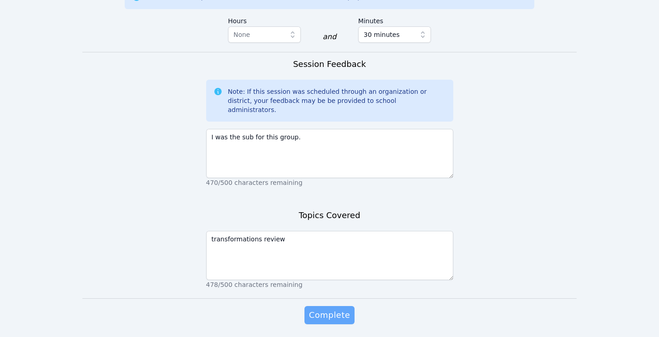
click at [336, 309] on span "Complete" at bounding box center [329, 315] width 41 height 13
